Goal: Task Accomplishment & Management: Complete application form

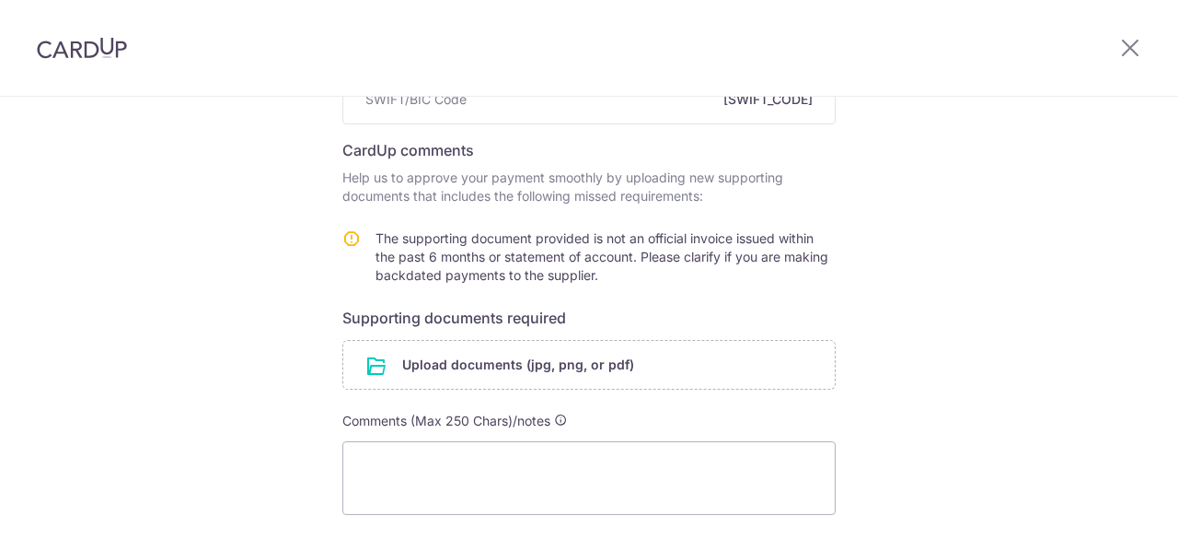
scroll to position [276, 0]
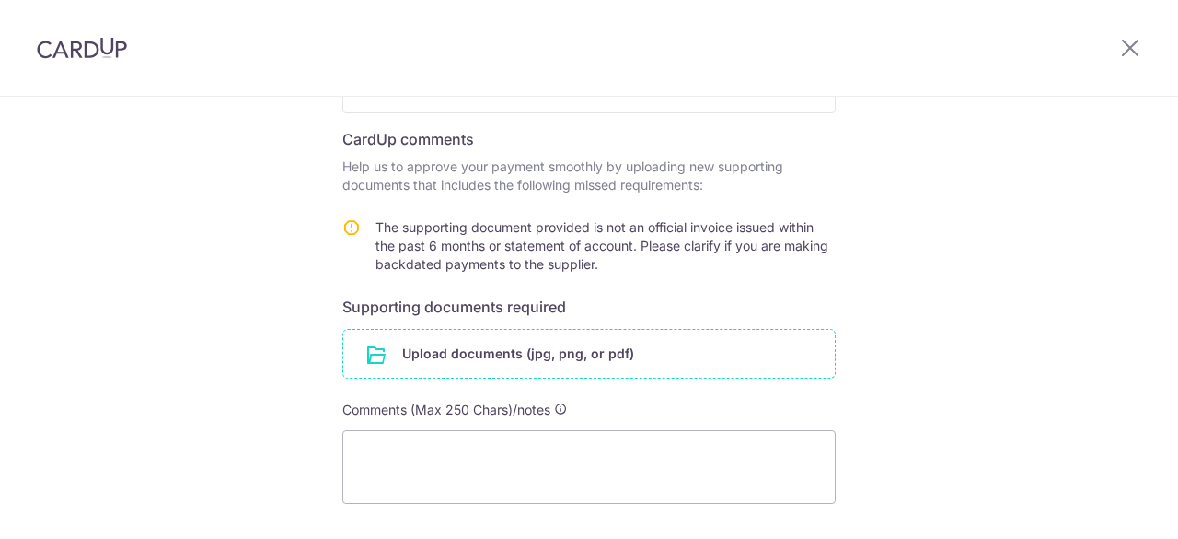
click at [428, 349] on input "file" at bounding box center [589, 354] width 492 height 48
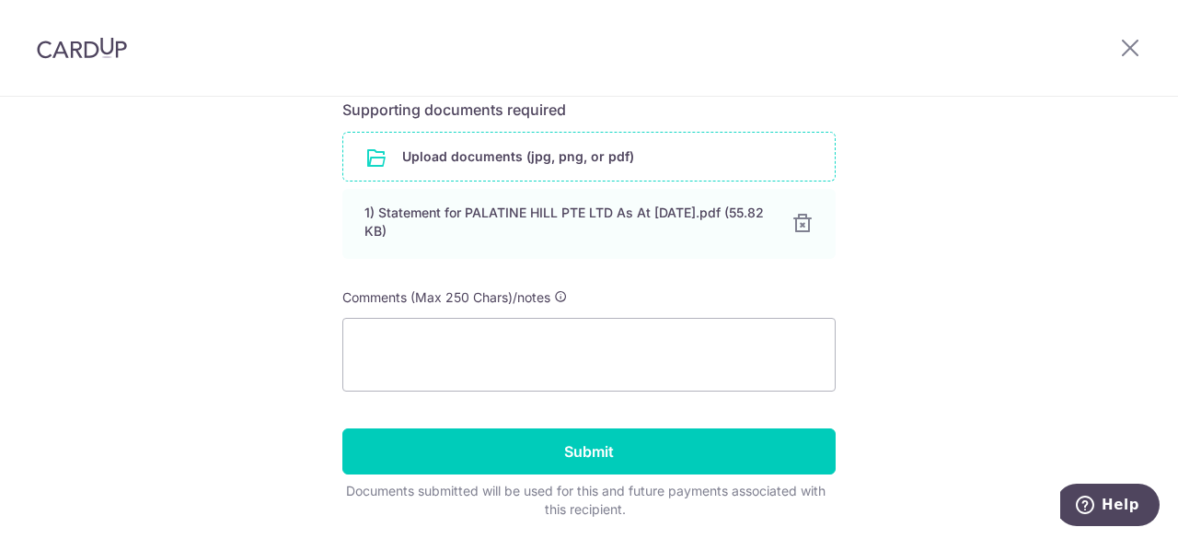
scroll to position [504, 0]
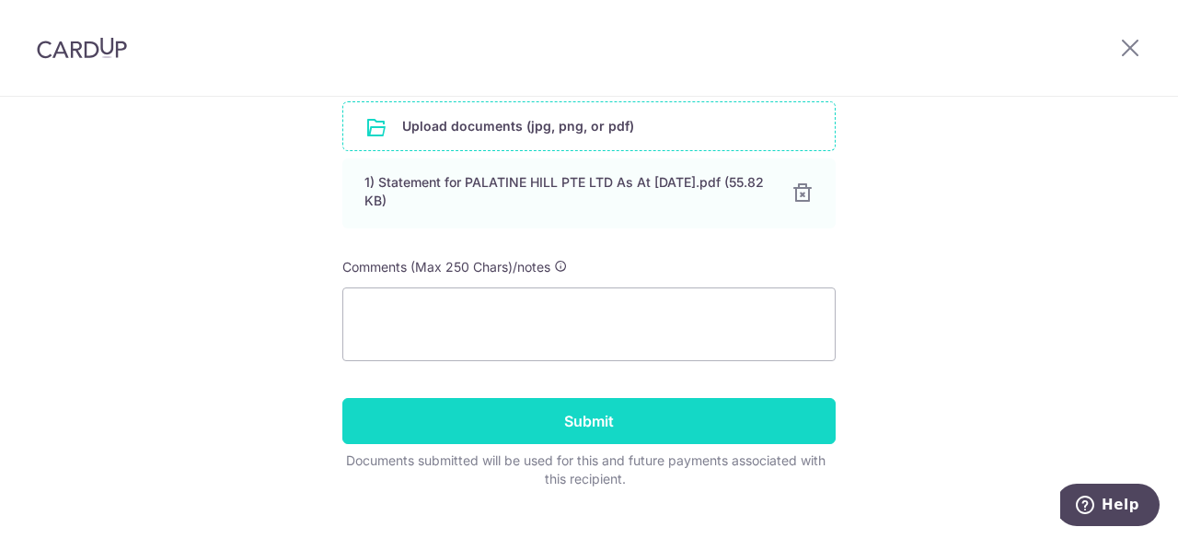
click at [558, 416] on input "Submit" at bounding box center [588, 421] width 493 height 46
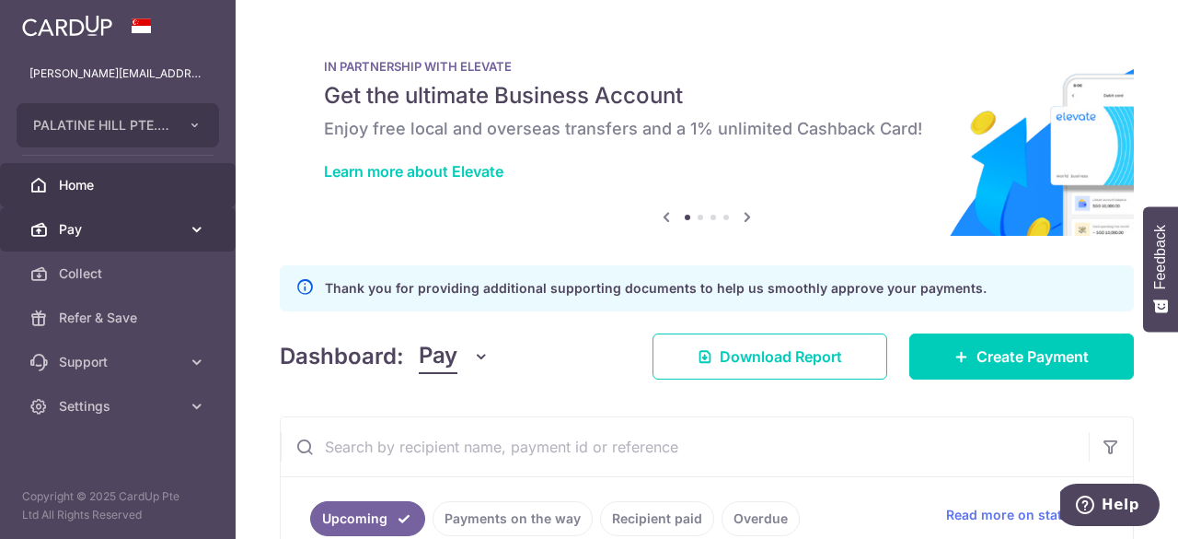
click at [73, 224] on span "Pay" at bounding box center [120, 229] width 122 height 18
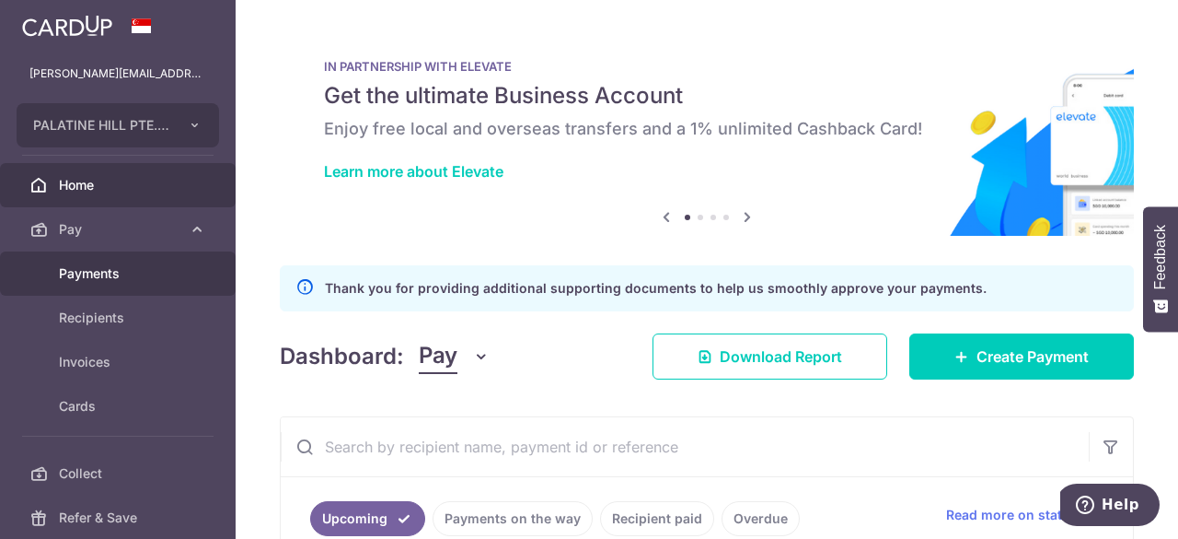
click at [85, 259] on link "Payments" at bounding box center [118, 273] width 236 height 44
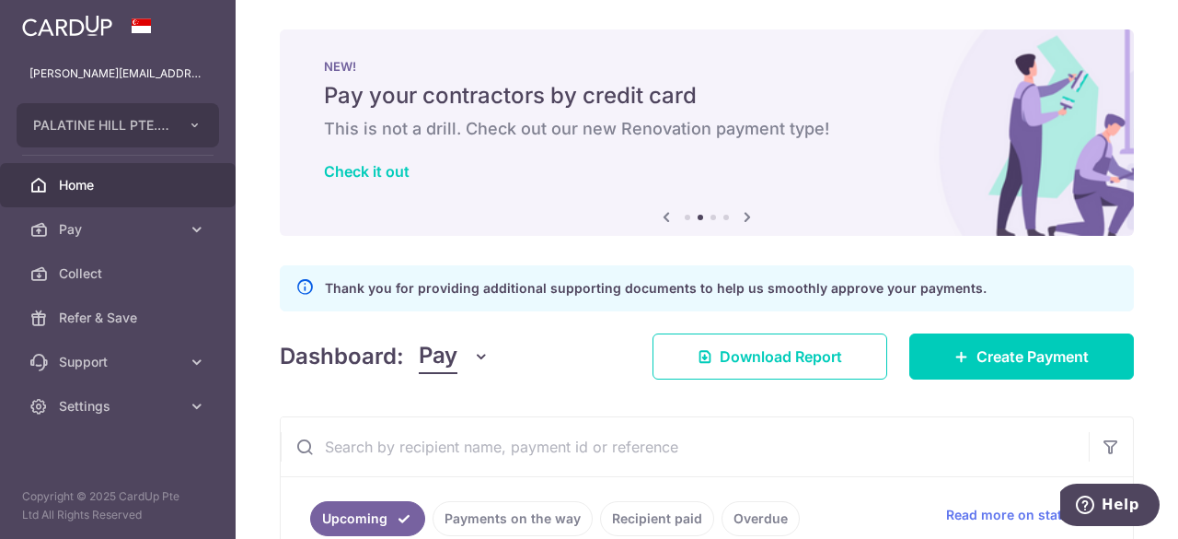
scroll to position [22, 0]
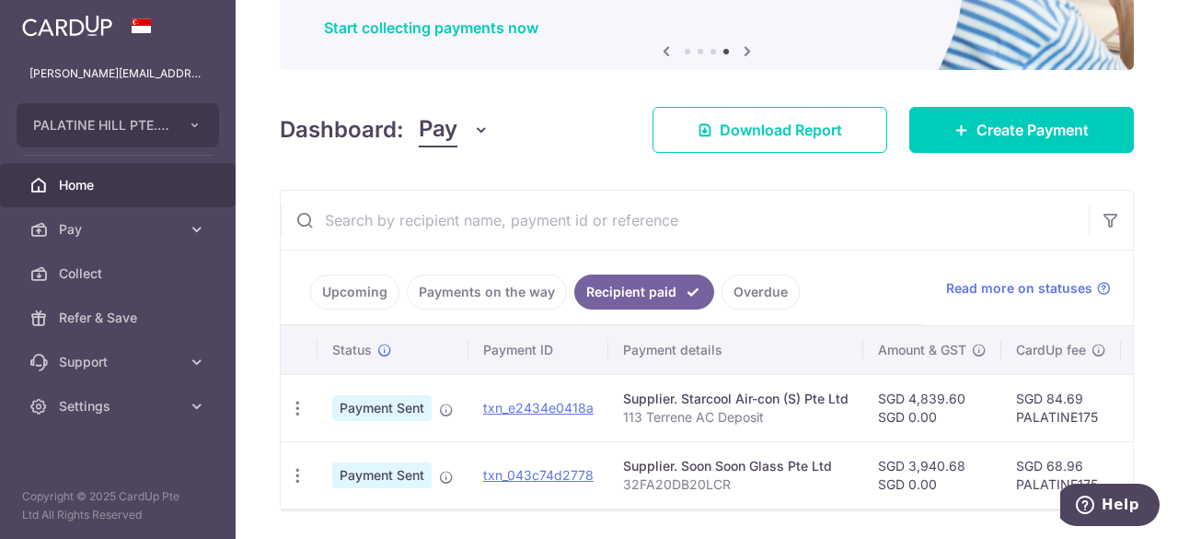
scroll to position [137, 0]
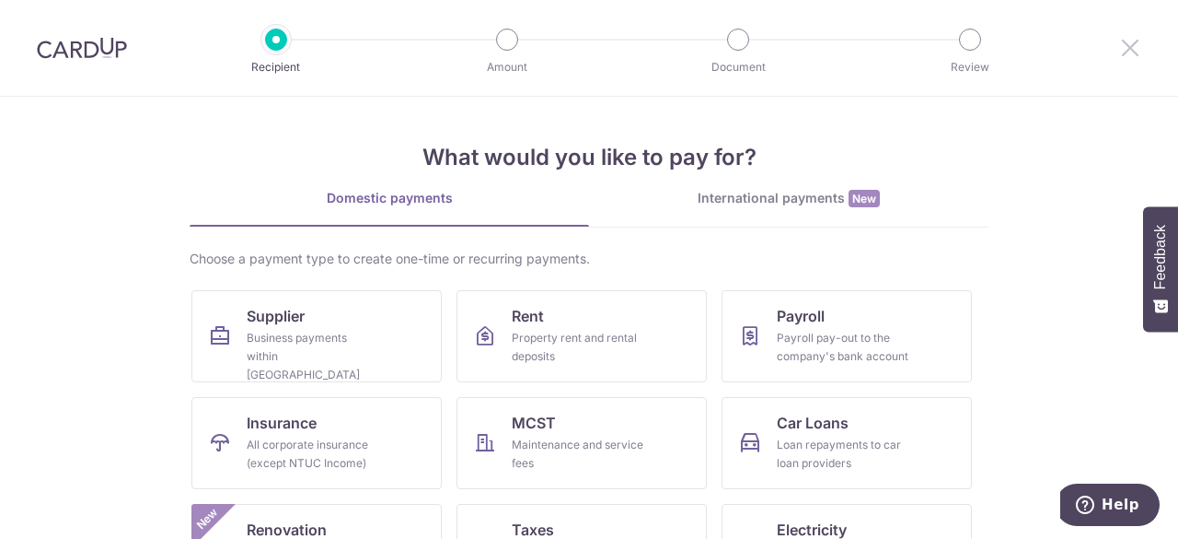
click at [1134, 49] on icon at bounding box center [1130, 47] width 22 height 23
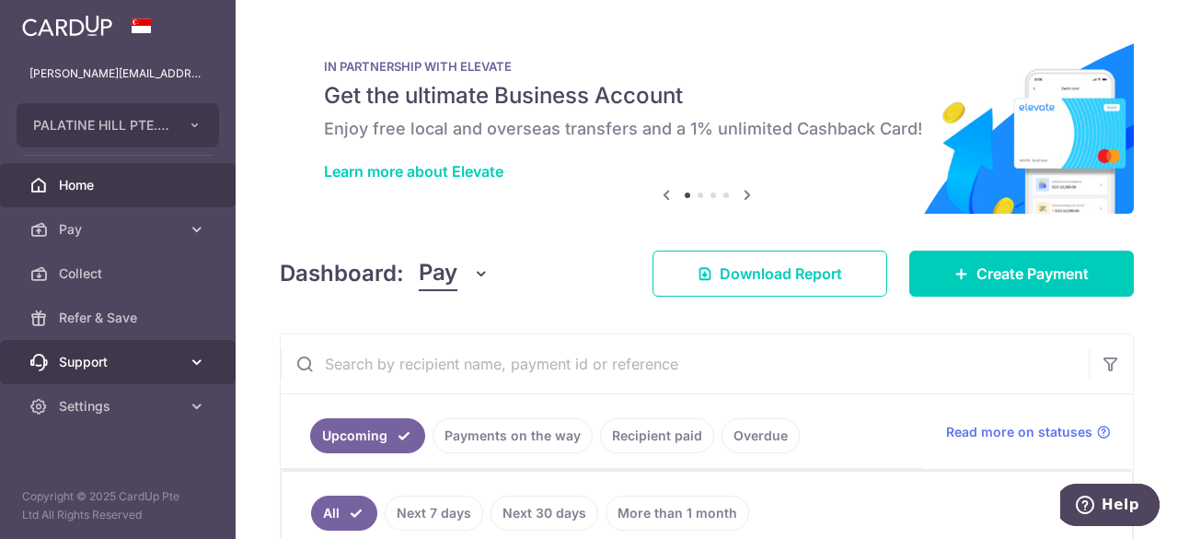
click at [199, 355] on icon at bounding box center [197, 362] width 18 height 18
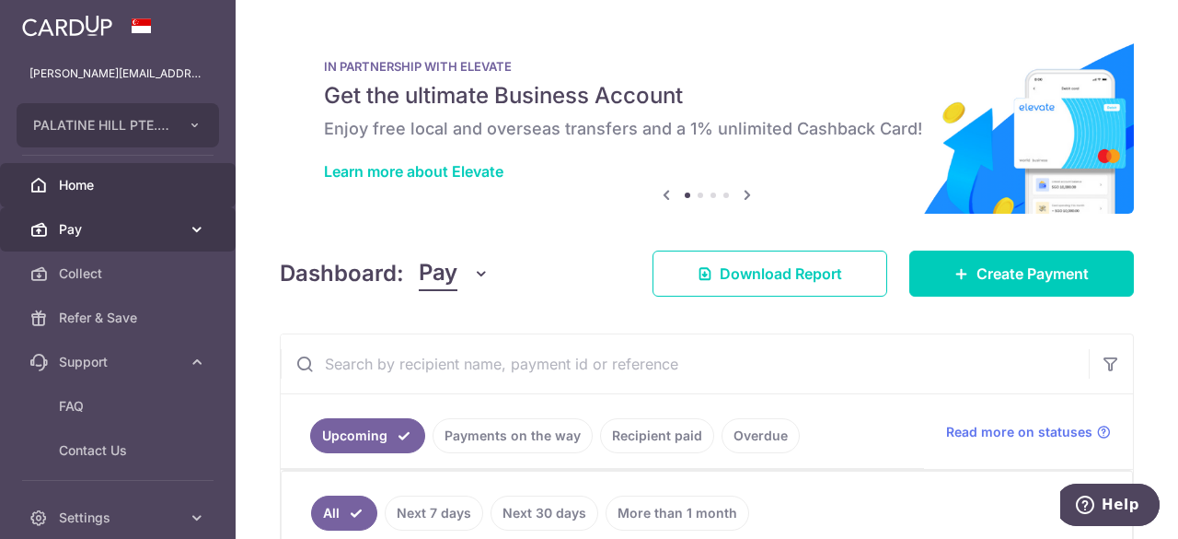
click at [196, 234] on icon at bounding box center [197, 229] width 18 height 18
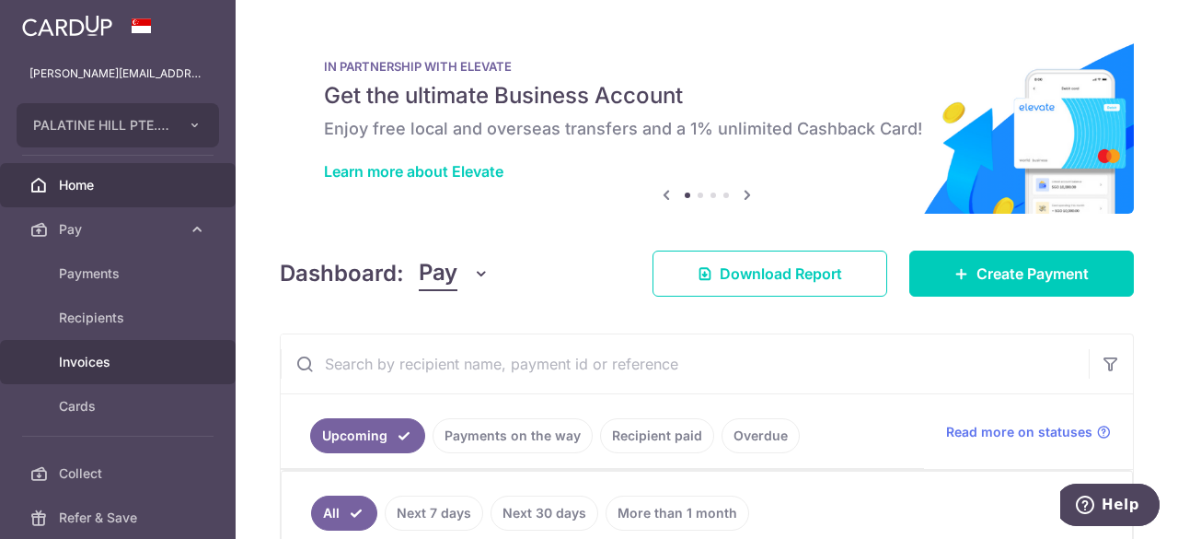
click at [113, 367] on span "Invoices" at bounding box center [120, 362] width 122 height 18
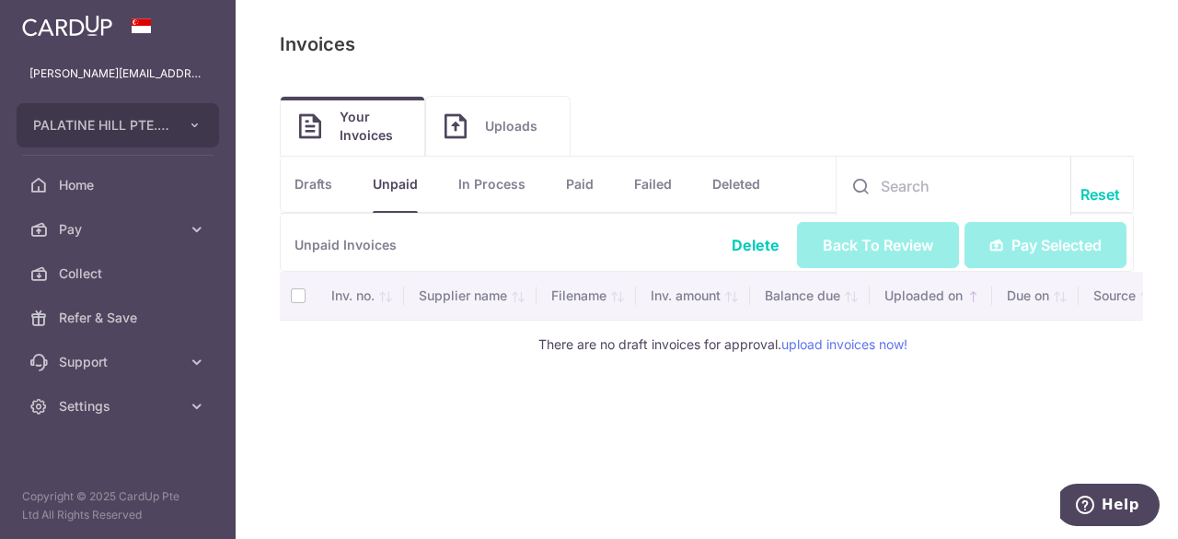
click at [516, 126] on span "Uploads" at bounding box center [518, 126] width 66 height 18
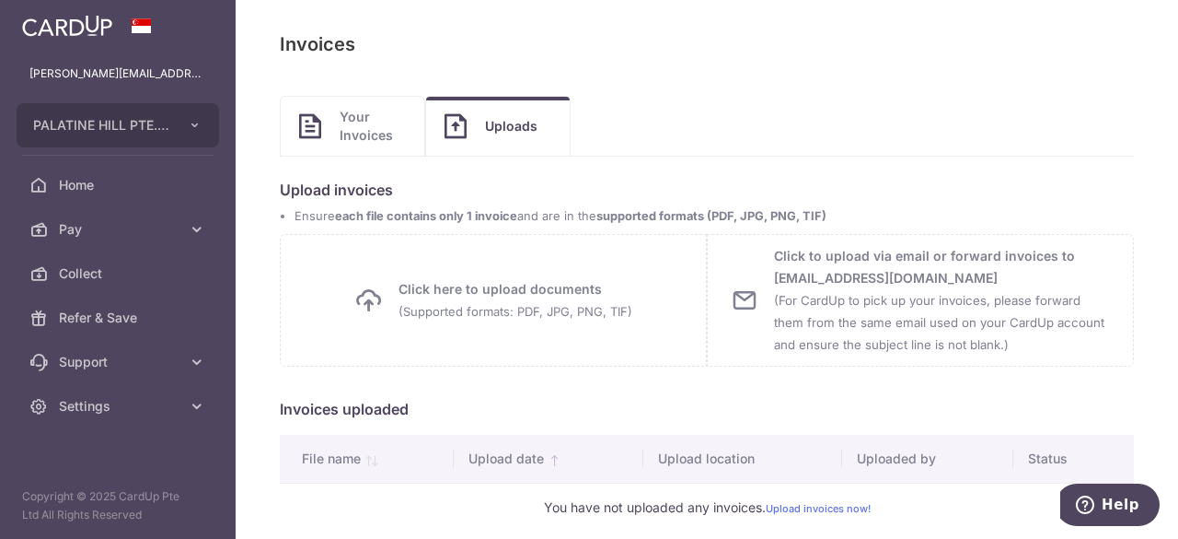
click at [370, 130] on span "Your Invoices" at bounding box center [373, 126] width 66 height 37
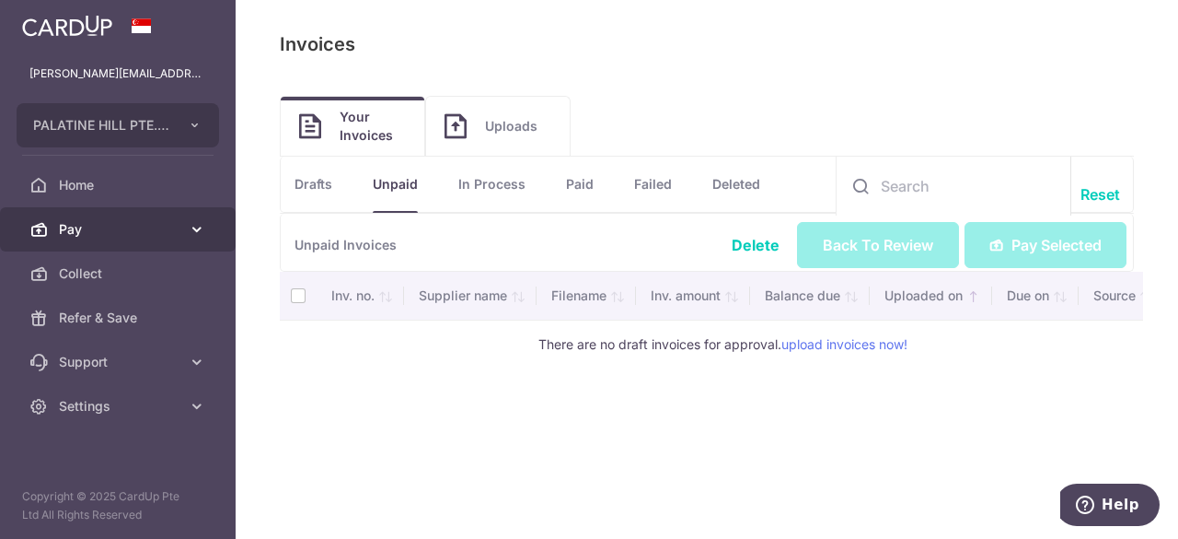
click at [195, 226] on icon at bounding box center [197, 229] width 18 height 18
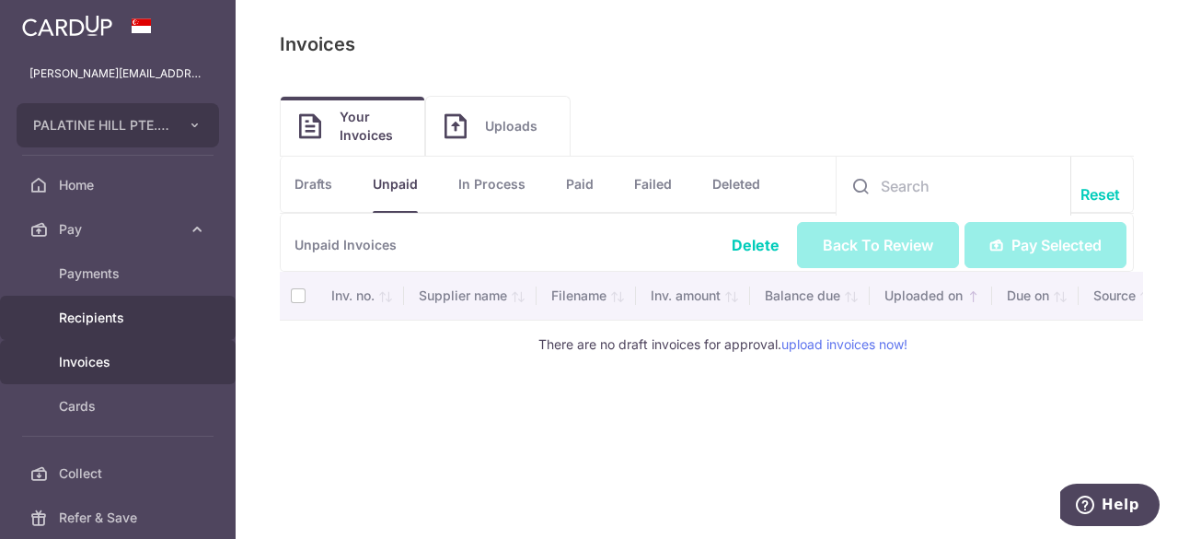
click at [115, 321] on span "Recipients" at bounding box center [120, 317] width 122 height 18
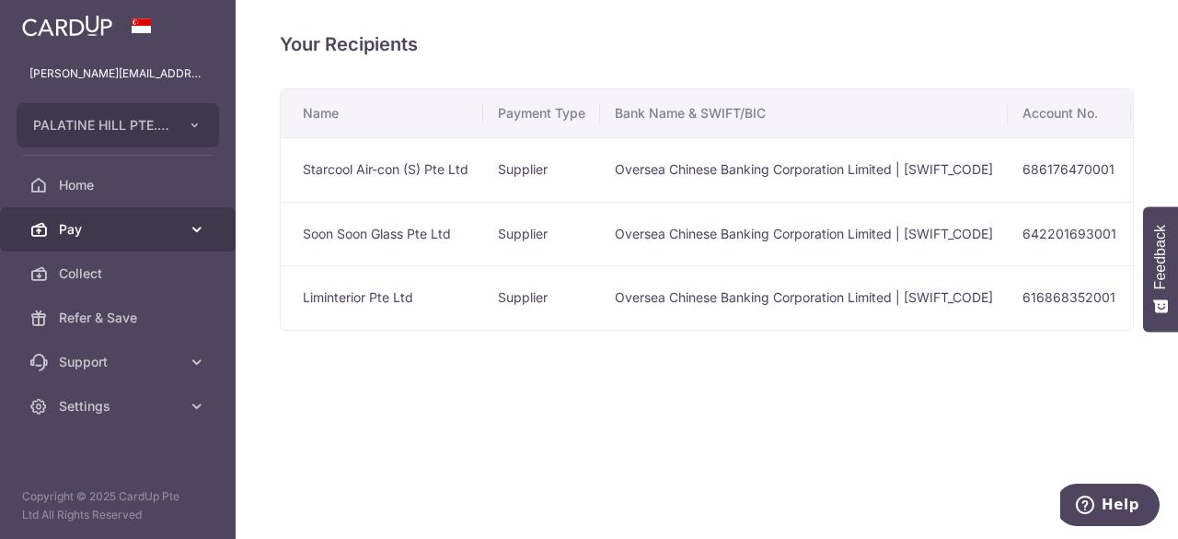
click at [214, 224] on link "Pay" at bounding box center [118, 229] width 236 height 44
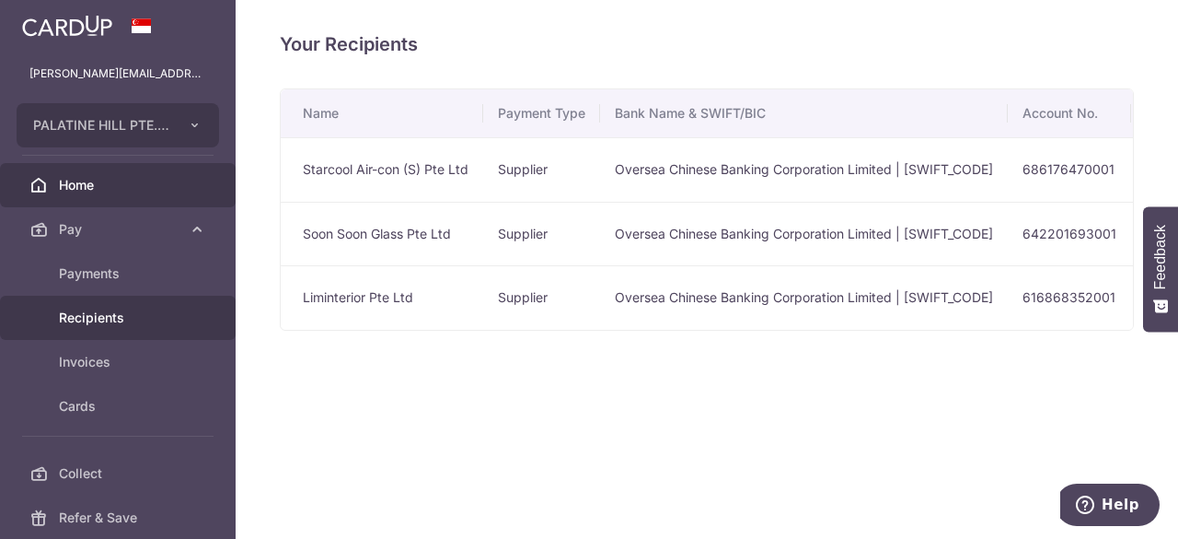
click at [91, 192] on span "Home" at bounding box center [120, 185] width 122 height 18
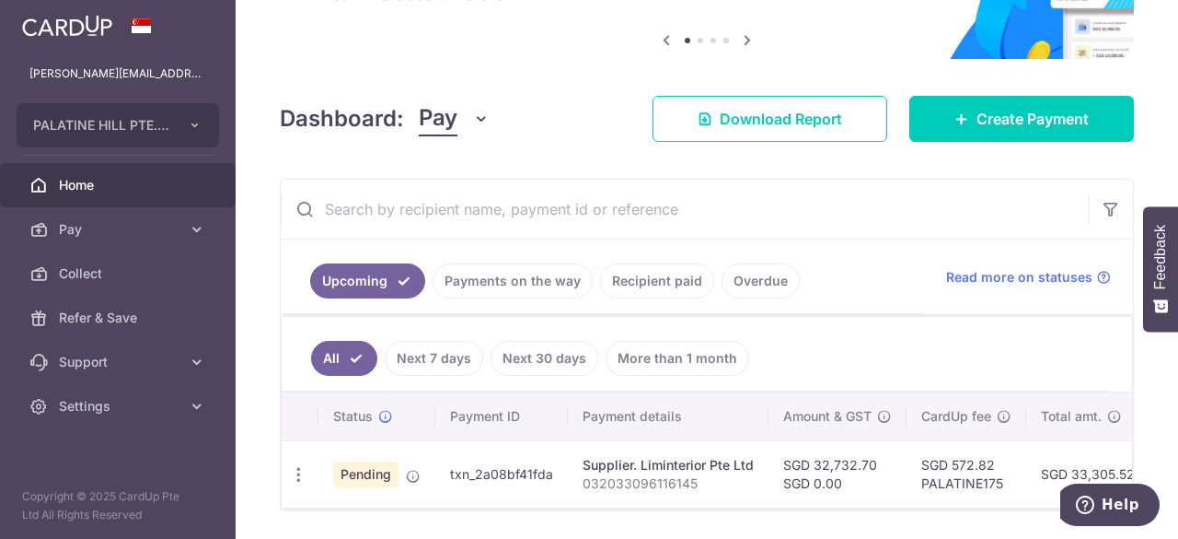
scroll to position [238, 0]
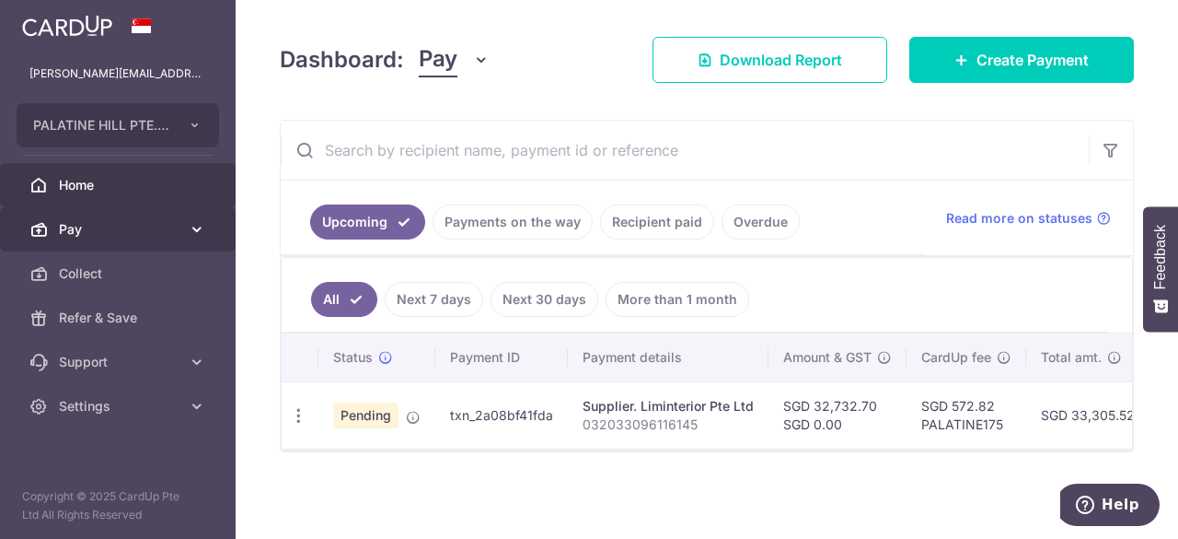
click at [191, 225] on icon at bounding box center [197, 229] width 18 height 18
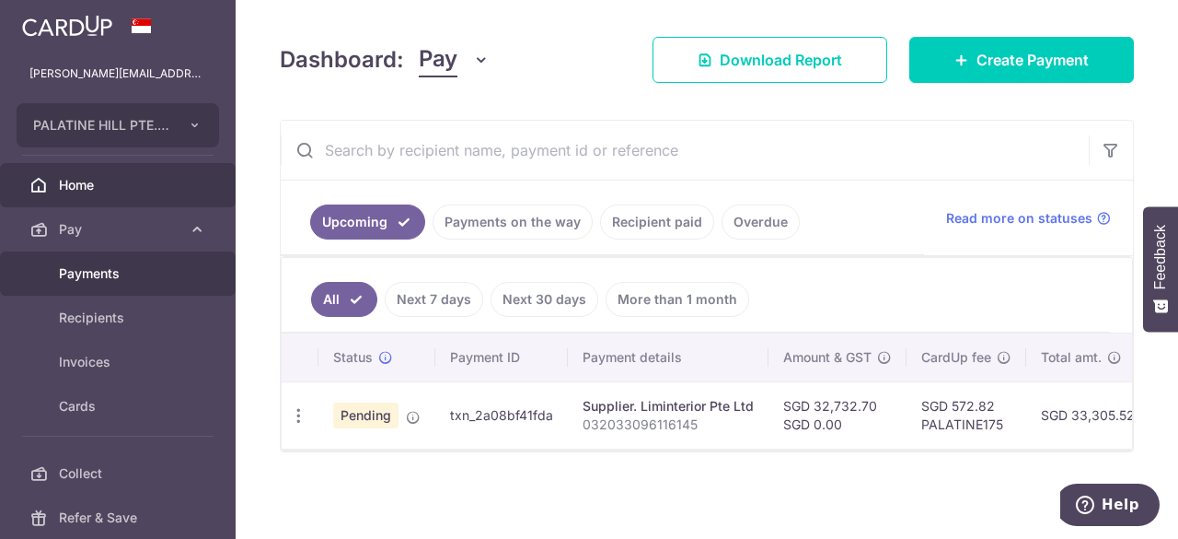
click at [94, 277] on span "Payments" at bounding box center [120, 273] width 122 height 18
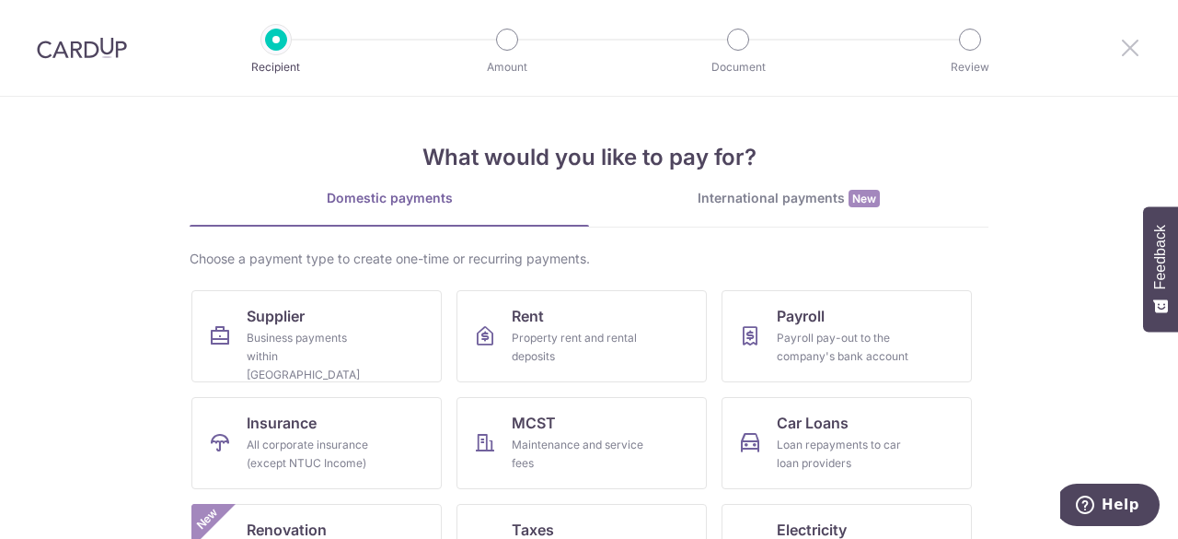
click at [1124, 52] on icon at bounding box center [1130, 47] width 22 height 23
